Goal: Find specific fact: Find specific fact

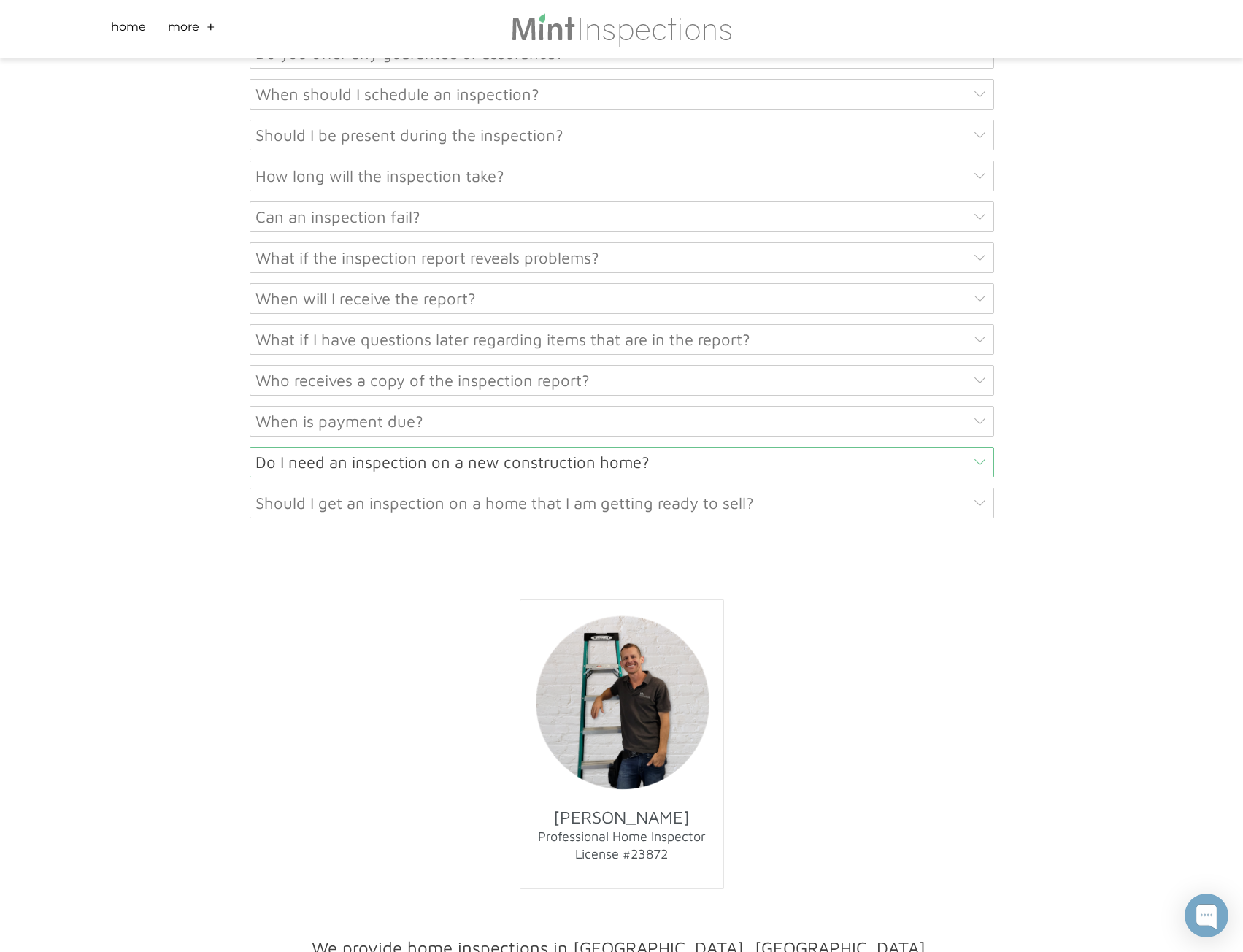
scroll to position [7646, 0]
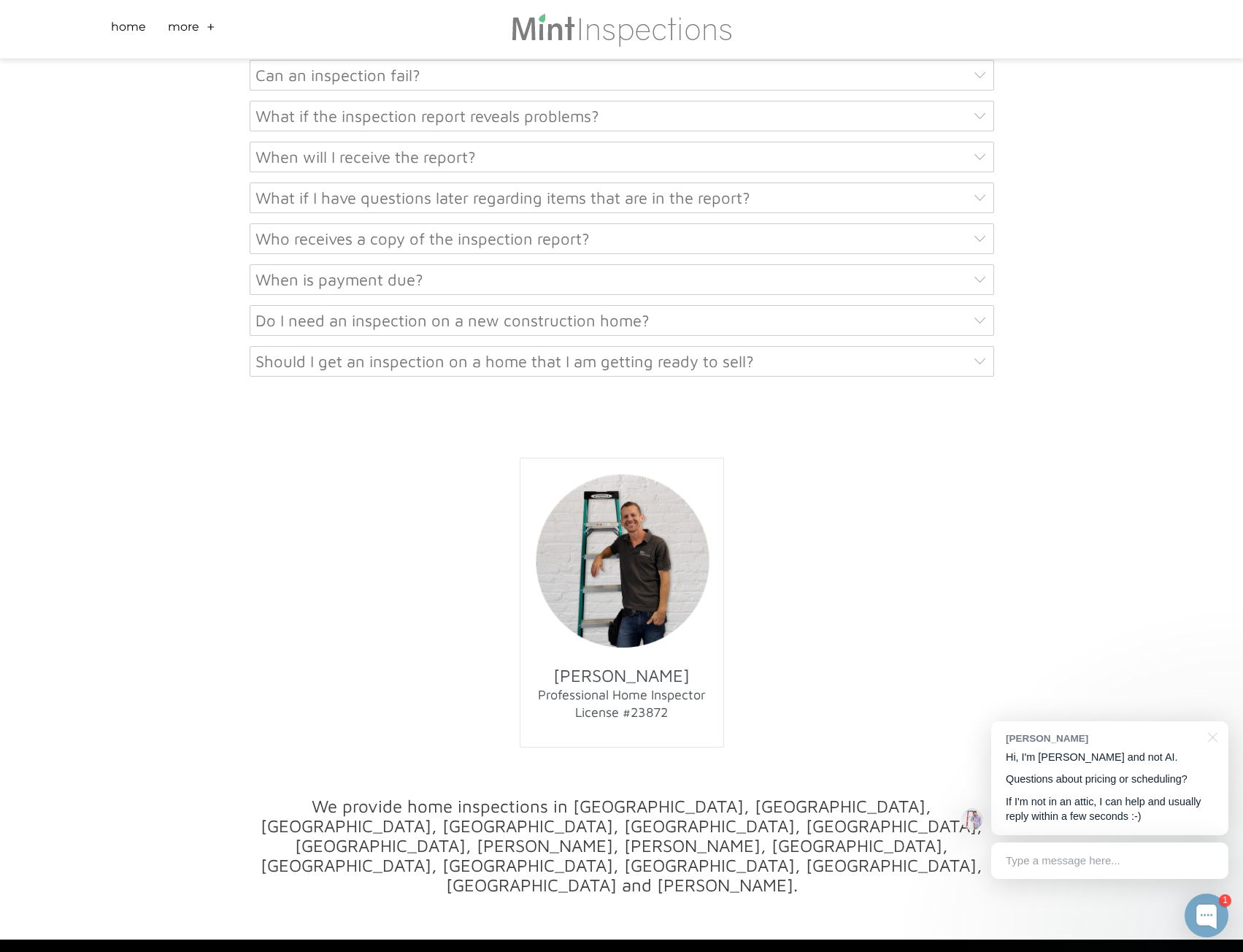
drag, startPoint x: 333, startPoint y: 847, endPoint x: 452, endPoint y: 856, distance: 119.3
drag, startPoint x: 459, startPoint y: 851, endPoint x: 308, endPoint y: 826, distance: 153.1
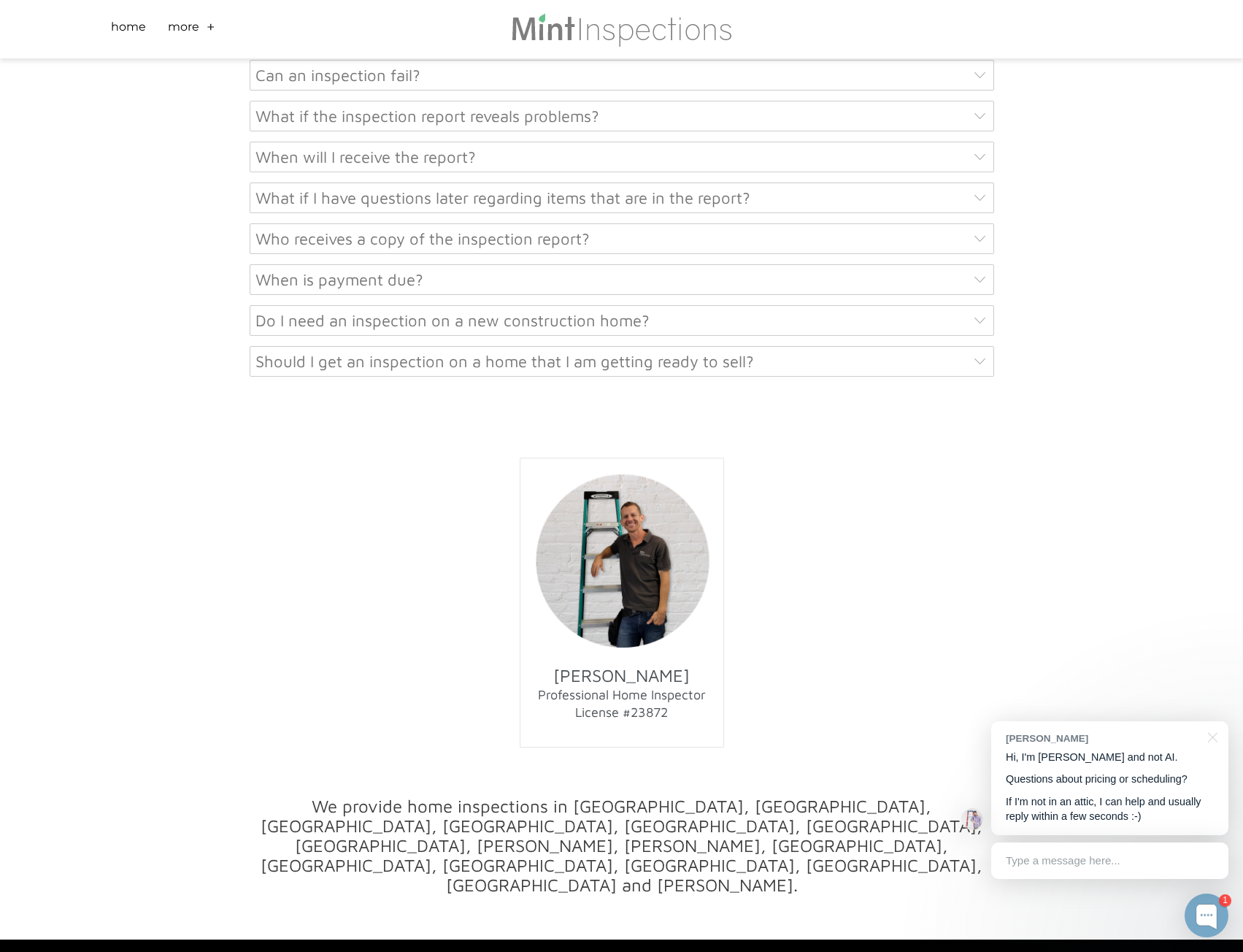
copy font "[STREET_ADDRESS][PERSON_NAME]"
drag, startPoint x: 411, startPoint y: 896, endPoint x: 399, endPoint y: 888, distance: 14.4
drag, startPoint x: 339, startPoint y: 848, endPoint x: 457, endPoint y: 848, distance: 118.0
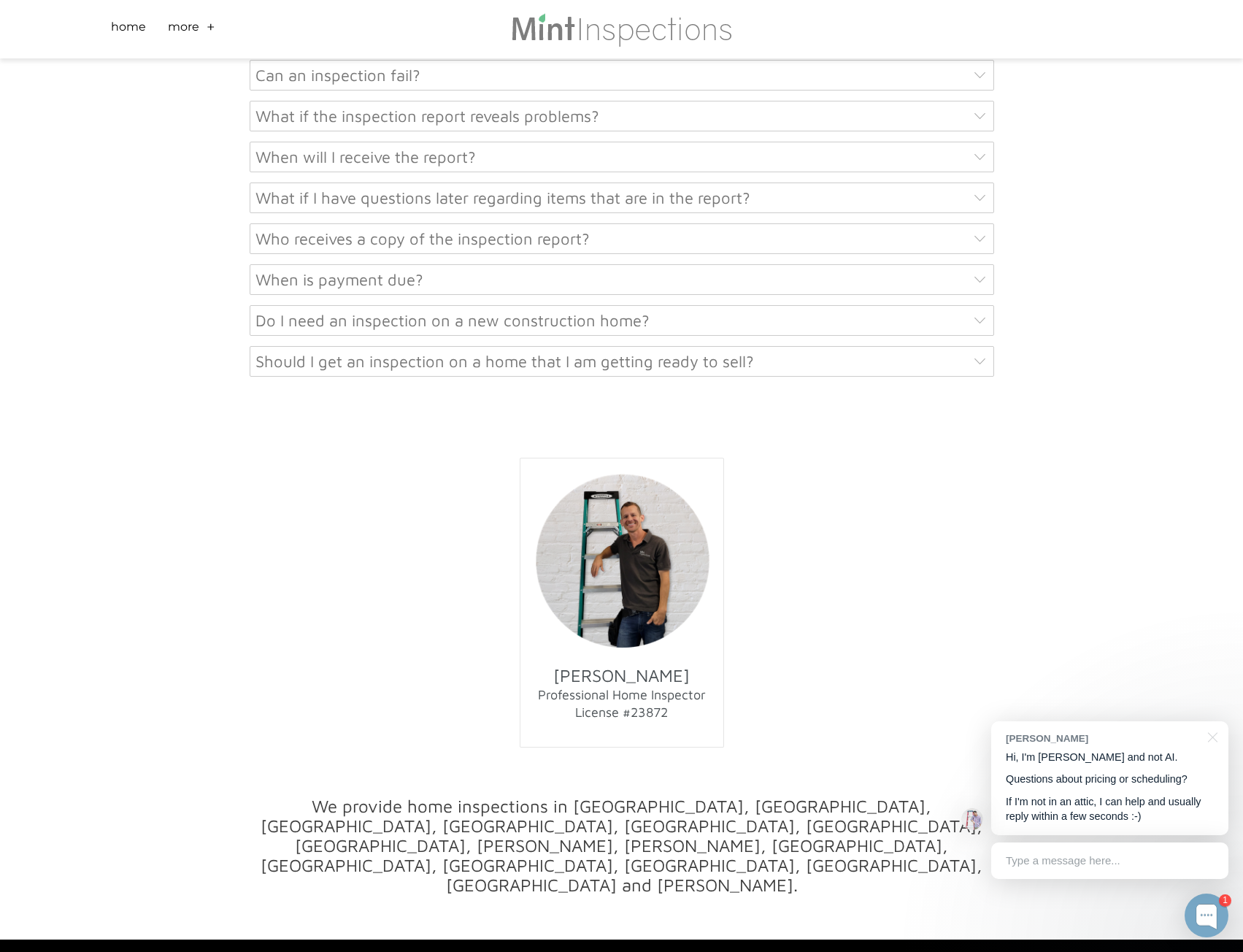
copy font "[STREET_ADDRESS][PERSON_NAME]"
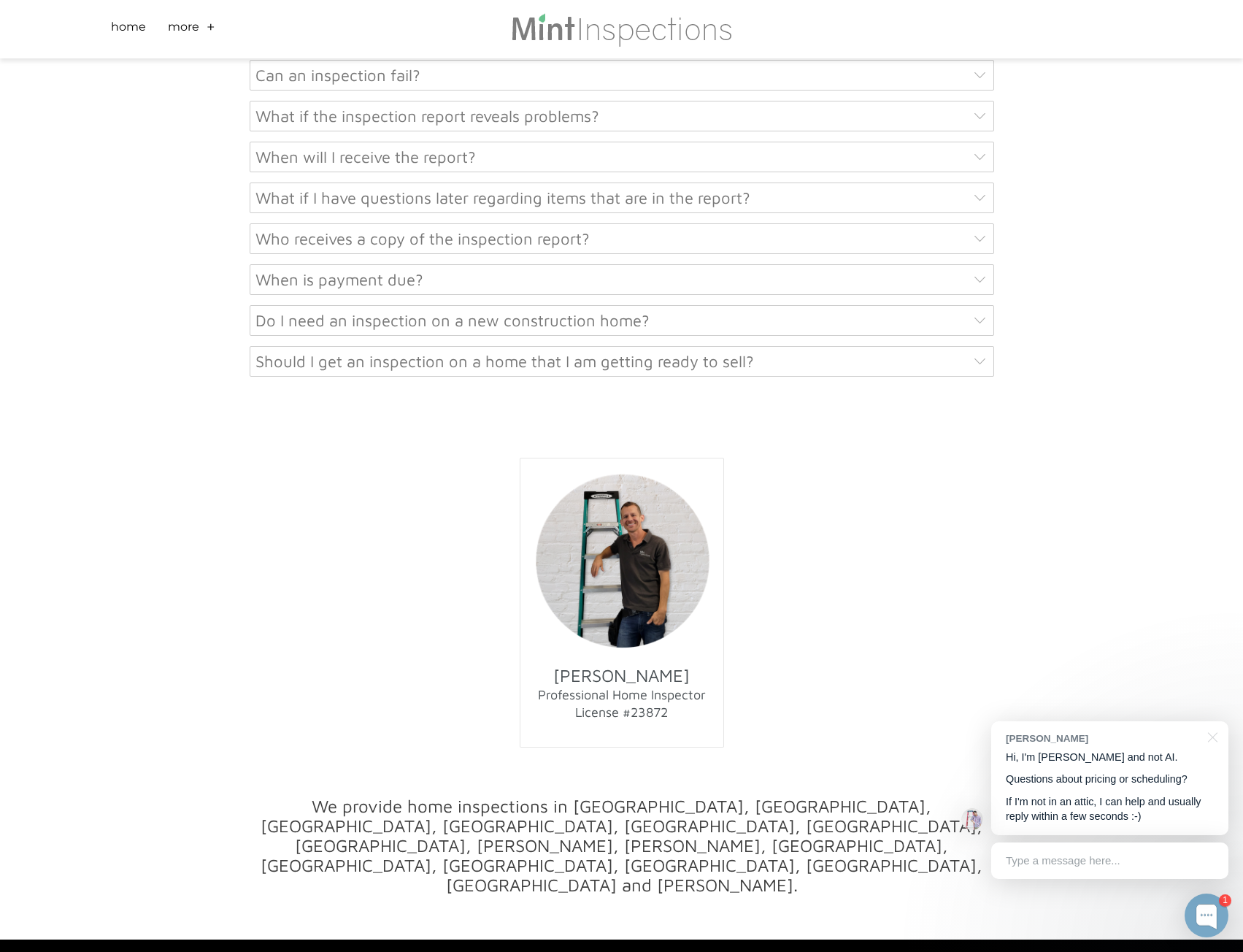
copy div "[STREET_ADDRESS][PERSON_NAME] | 512.906.9056 | [PERSON_NAME][EMAIL_ADDRESS][DOM…"
click at [532, 796] on font "​We provide home inspections in [GEOGRAPHIC_DATA], [GEOGRAPHIC_DATA], [GEOGRAPH…" at bounding box center [622, 845] width 722 height 99
